Goal: Task Accomplishment & Management: Use online tool/utility

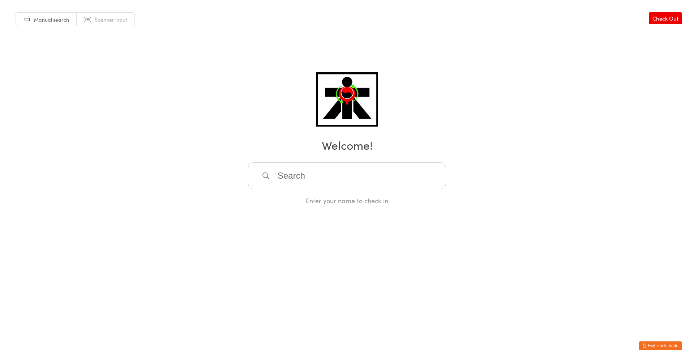
click at [359, 160] on div "Manual search Scanner input Check Out Welcome! Enter your name to check in" at bounding box center [347, 102] width 694 height 205
click at [355, 165] on input "search" at bounding box center [347, 175] width 198 height 27
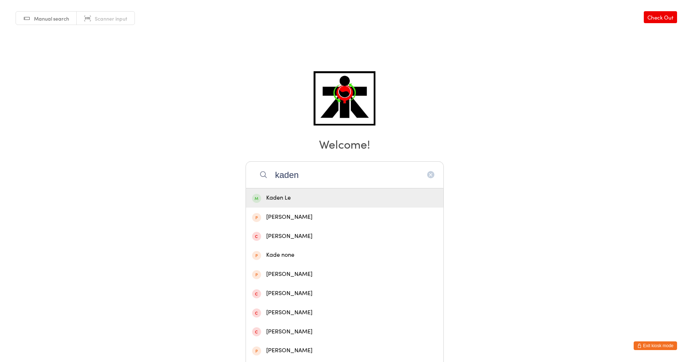
scroll to position [1, 0]
type input "kaden"
click at [335, 193] on div "Kaden Le" at bounding box center [344, 198] width 185 height 10
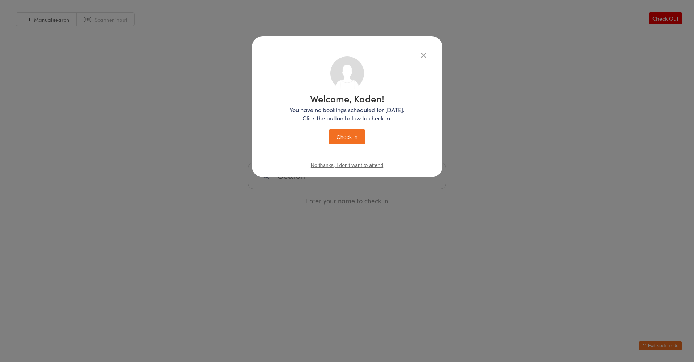
click at [345, 142] on button "Check in" at bounding box center [347, 136] width 36 height 15
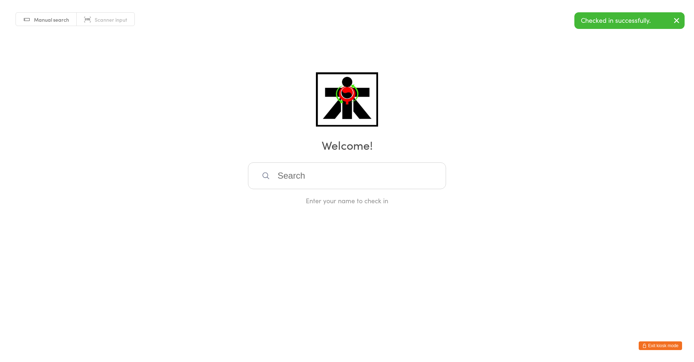
click at [314, 170] on input "search" at bounding box center [347, 175] width 198 height 27
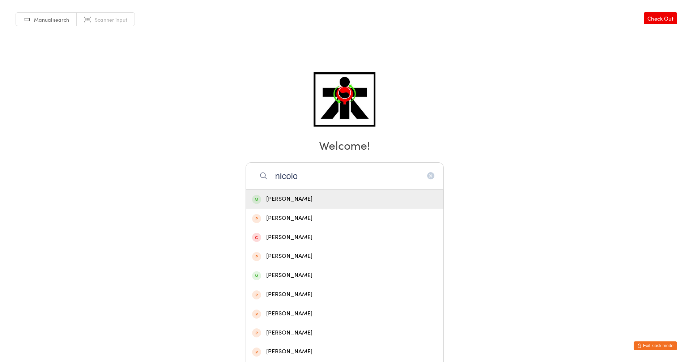
type input "nicolo"
click at [302, 197] on div "[PERSON_NAME]" at bounding box center [344, 199] width 185 height 10
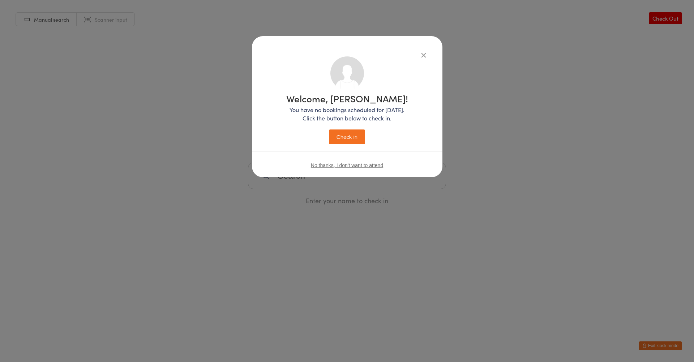
click at [343, 142] on button "Check in" at bounding box center [347, 136] width 36 height 15
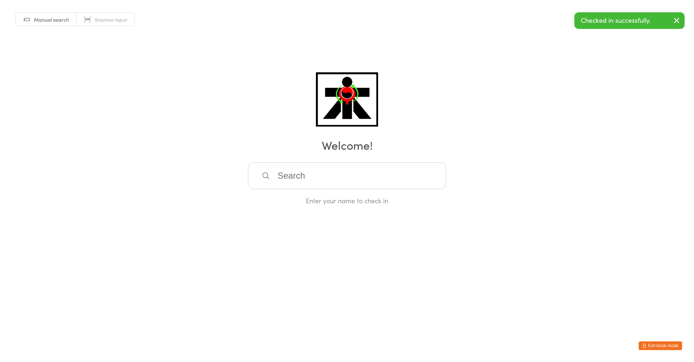
click at [325, 172] on input "search" at bounding box center [347, 175] width 198 height 27
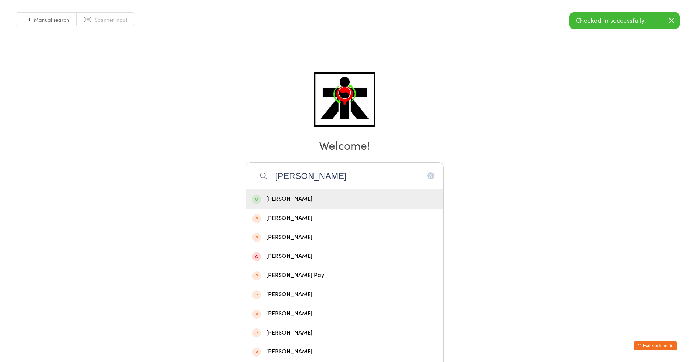
type input "[PERSON_NAME]"
click at [316, 204] on div "[PERSON_NAME]" at bounding box center [344, 199] width 197 height 19
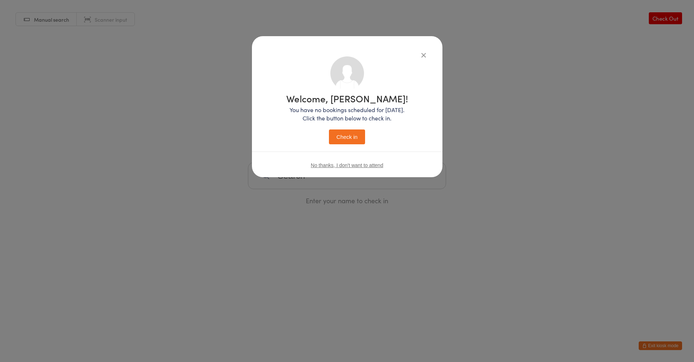
click at [347, 138] on button "Check in" at bounding box center [347, 136] width 36 height 15
click at [290, 173] on input "search" at bounding box center [347, 175] width 198 height 27
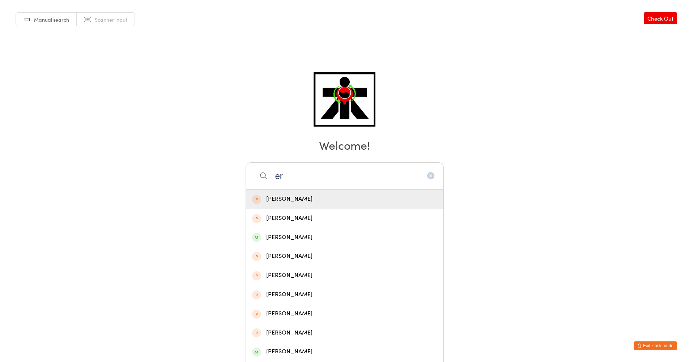
type input "e"
type input "[PERSON_NAME]"
click at [433, 174] on icon "button" at bounding box center [431, 176] width 6 height 6
click at [436, 175] on input "magnus" at bounding box center [345, 175] width 198 height 27
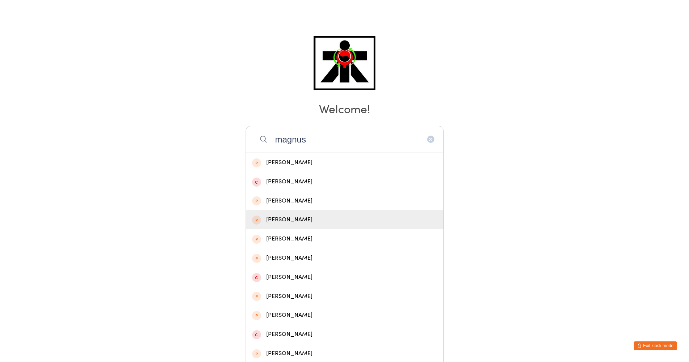
scroll to position [114, 0]
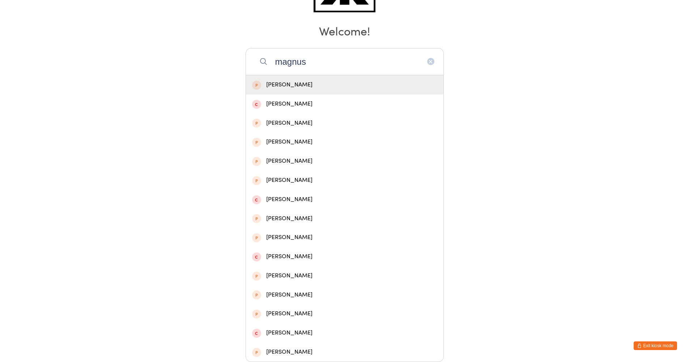
type input "magnus"
click at [430, 62] on icon "button" at bounding box center [431, 62] width 6 height 6
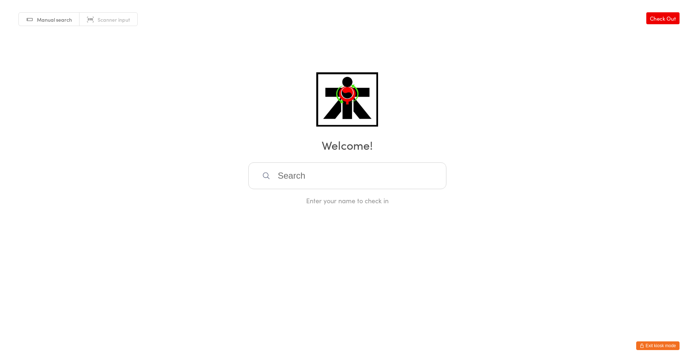
scroll to position [0, 0]
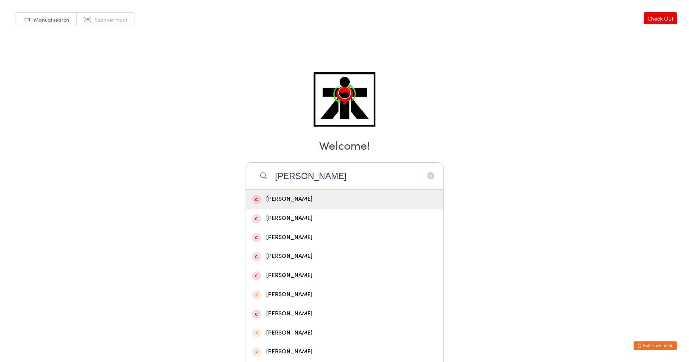
type input "[PERSON_NAME]"
drag, startPoint x: 365, startPoint y: 165, endPoint x: 366, endPoint y: 170, distance: 4.8
click at [366, 170] on div "Manual search Scanner input Check Out Welcome! [PERSON_NAME] [PERSON_NAME] [PER…" at bounding box center [344, 102] width 689 height 205
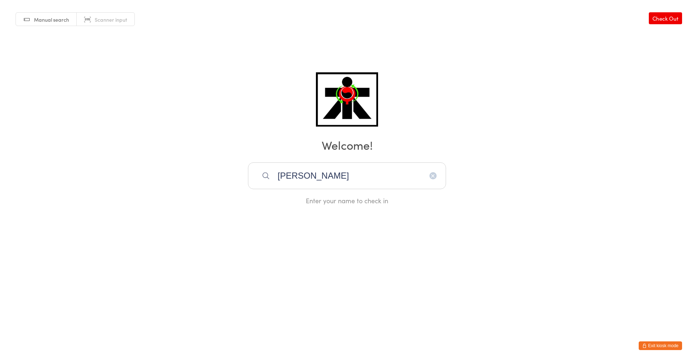
click at [367, 173] on input "[PERSON_NAME]" at bounding box center [347, 175] width 198 height 27
drag, startPoint x: 367, startPoint y: 173, endPoint x: 169, endPoint y: 169, distance: 197.5
click at [169, 169] on div "Manual search Scanner input Check Out Welcome! [PERSON_NAME] Enter your name to…" at bounding box center [347, 102] width 694 height 205
